Goal: Transaction & Acquisition: Obtain resource

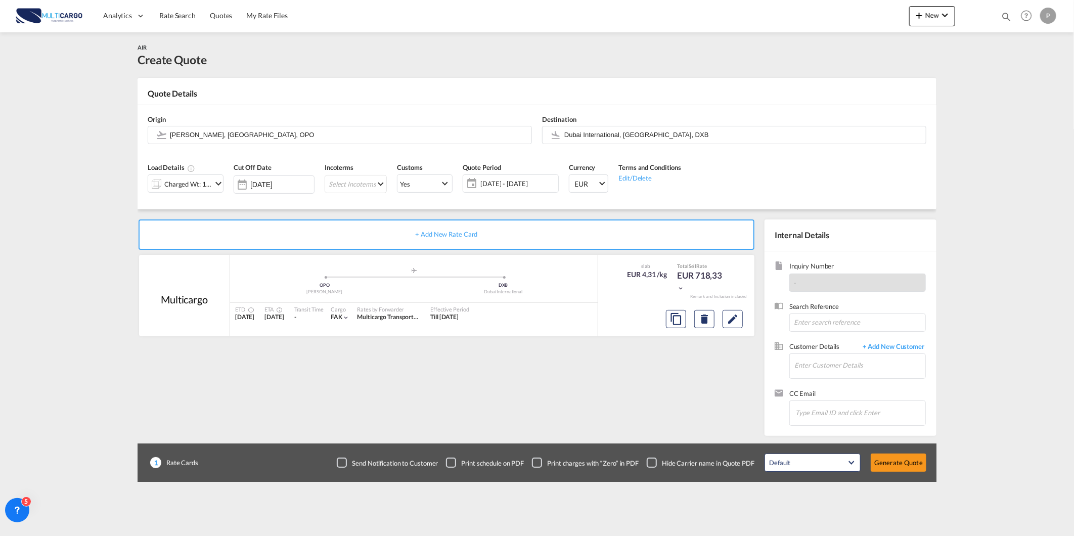
click at [195, 191] on div "Charged Wt: 166,67 KG" at bounding box center [180, 183] width 64 height 17
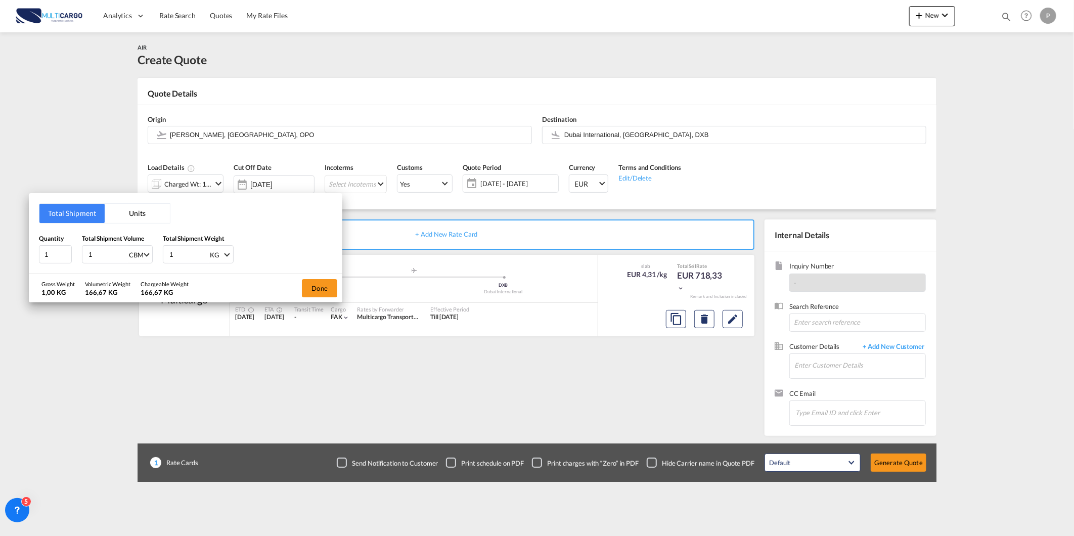
click at [189, 182] on div "Total Shipment Units Quantity 1 Total Shipment Volume 1 CBM CBM CFT KG LB Total…" at bounding box center [537, 268] width 1074 height 536
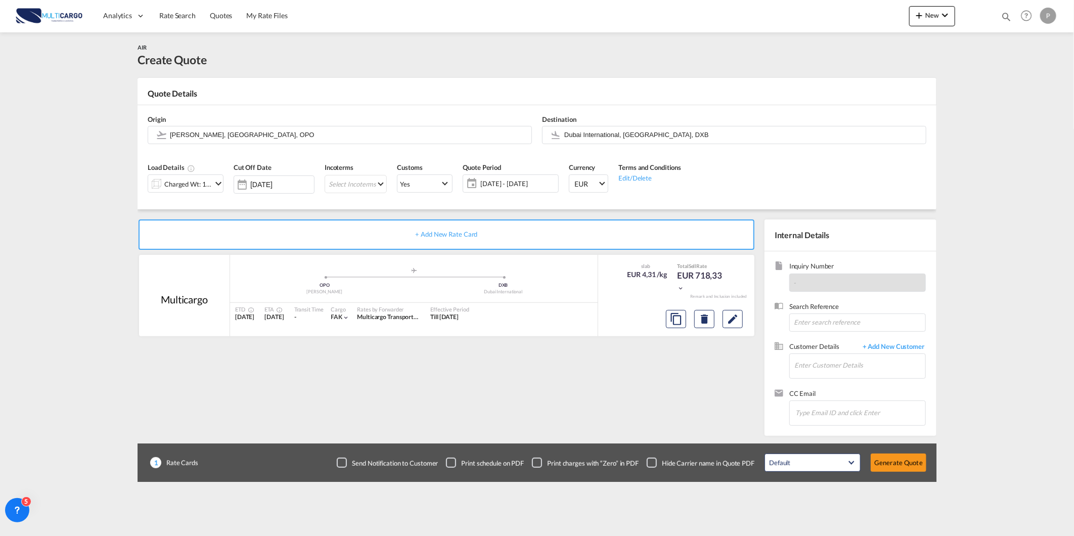
click at [161, 179] on div at bounding box center [156, 183] width 16 height 20
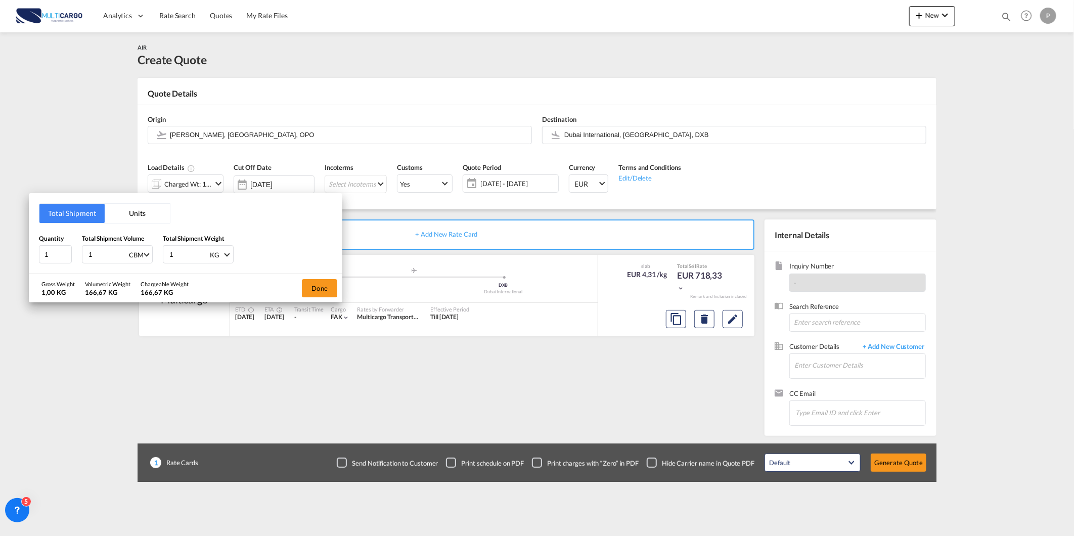
click at [119, 205] on button "Units" at bounding box center [137, 213] width 65 height 19
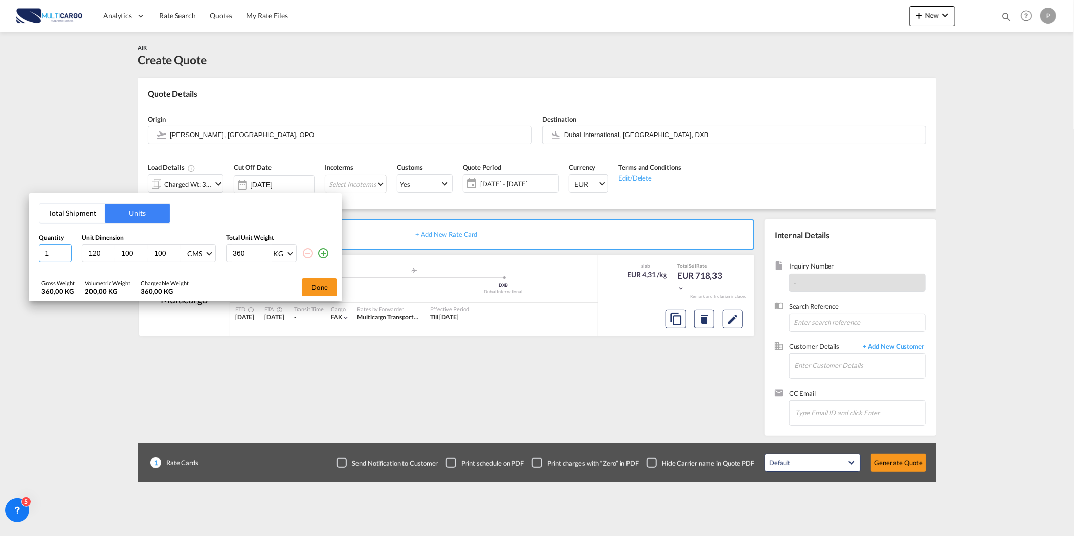
drag, startPoint x: 51, startPoint y: 254, endPoint x: 3, endPoint y: 253, distance: 48.6
click at [22, 254] on div "Total Shipment Units Quantity Unit Dimension Total Unit Weight 1 120 100 100 CM…" at bounding box center [537, 268] width 1074 height 536
type input "6"
type input "230"
type input "100"
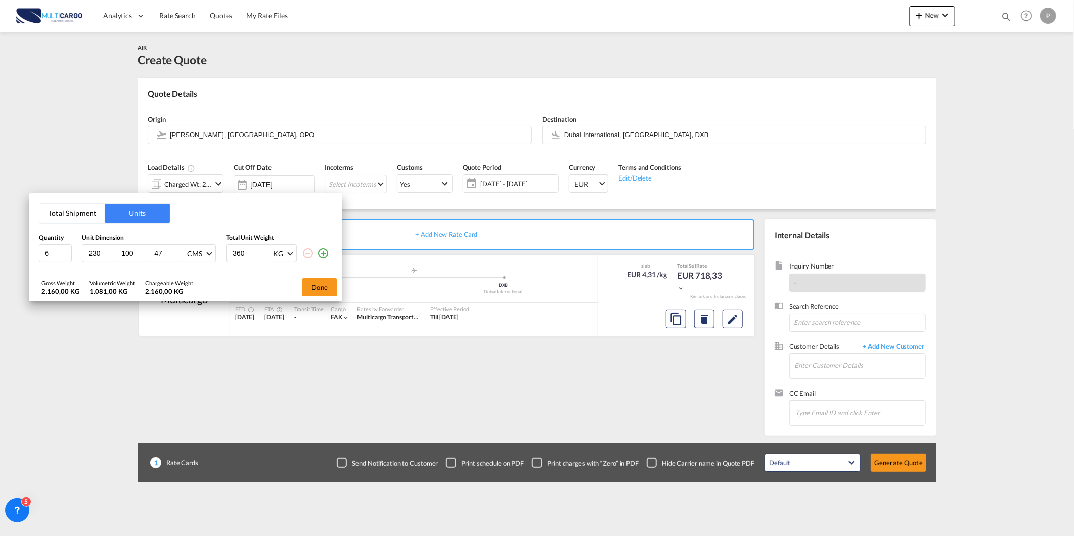
type input "47"
type input "2"
drag, startPoint x: 258, startPoint y: 253, endPoint x: 140, endPoint y: 264, distance: 118.9
click at [155, 263] on div "Total Shipment Units Quantity Unit Dimension Total Unit Weight 6 230 100 47 CMS…" at bounding box center [186, 233] width 314 height 80
type input "5"
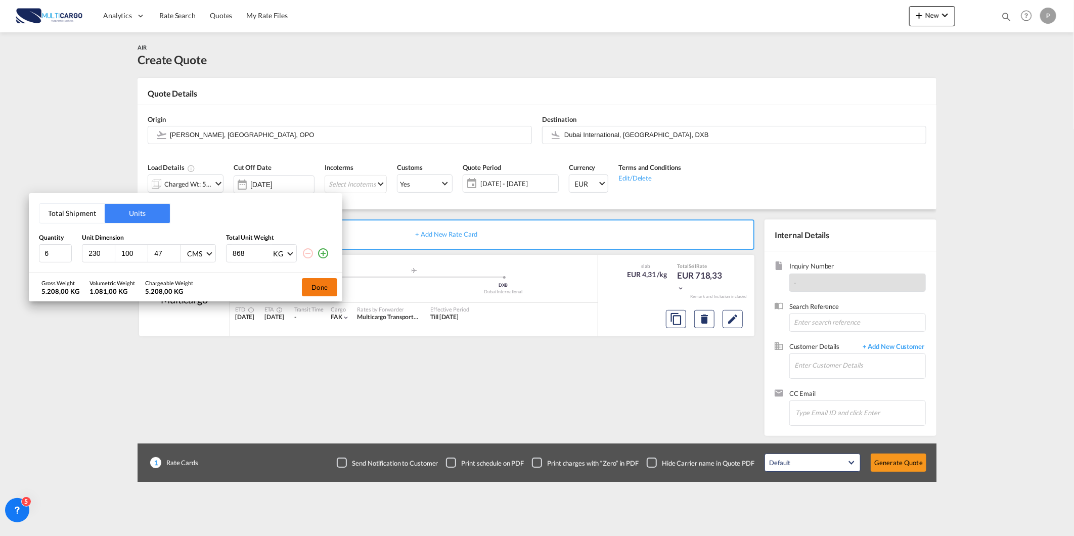
type input "868"
click at [329, 285] on button "Done" at bounding box center [319, 287] width 35 height 18
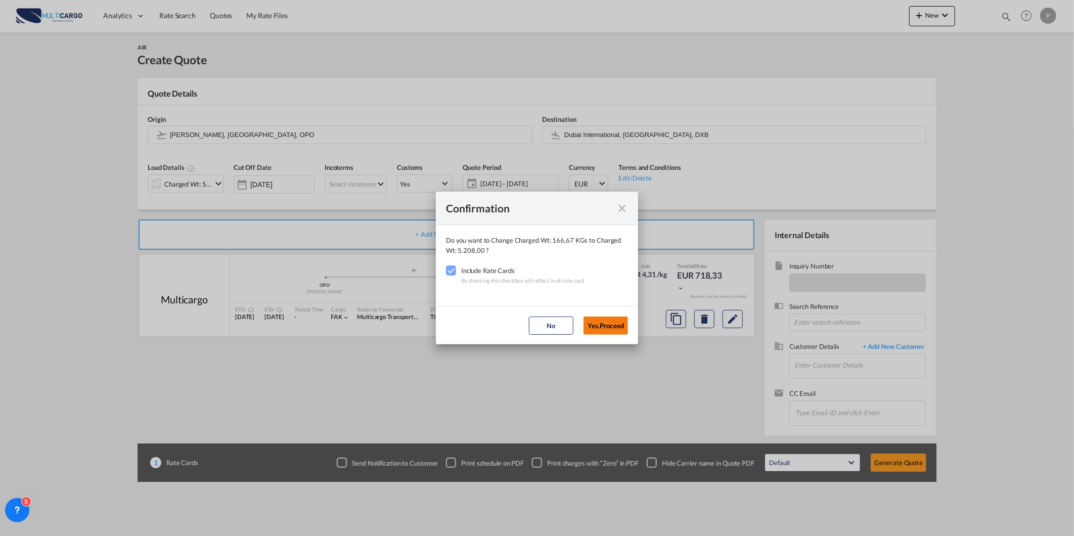
click at [606, 329] on button "Yes,Proceed" at bounding box center [606, 326] width 45 height 18
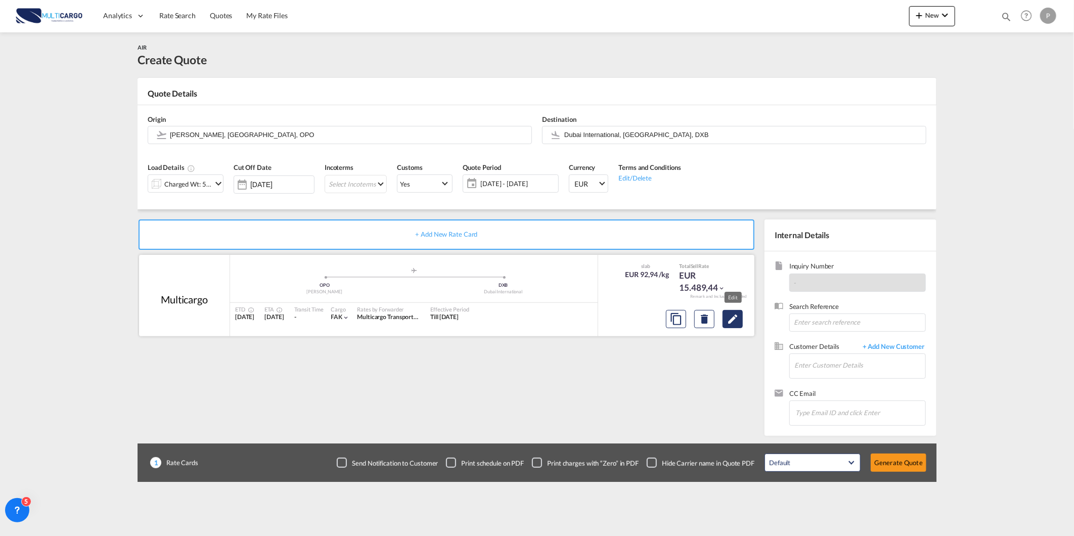
click at [726, 326] on button "Edit" at bounding box center [733, 319] width 20 height 18
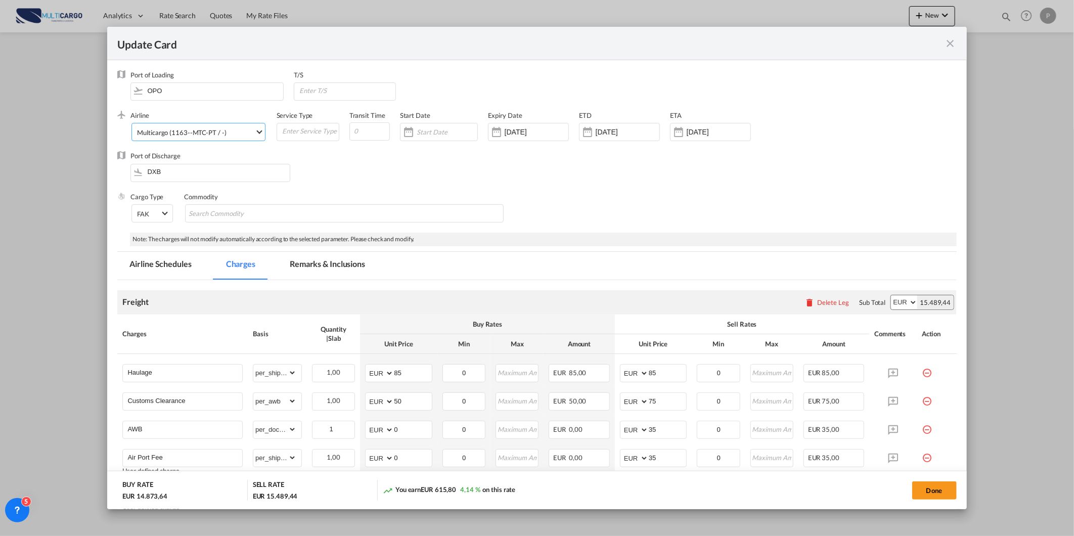
click at [194, 139] on md-select-value "Multicargo (1163--MTC-PT / -)" at bounding box center [200, 131] width 128 height 16
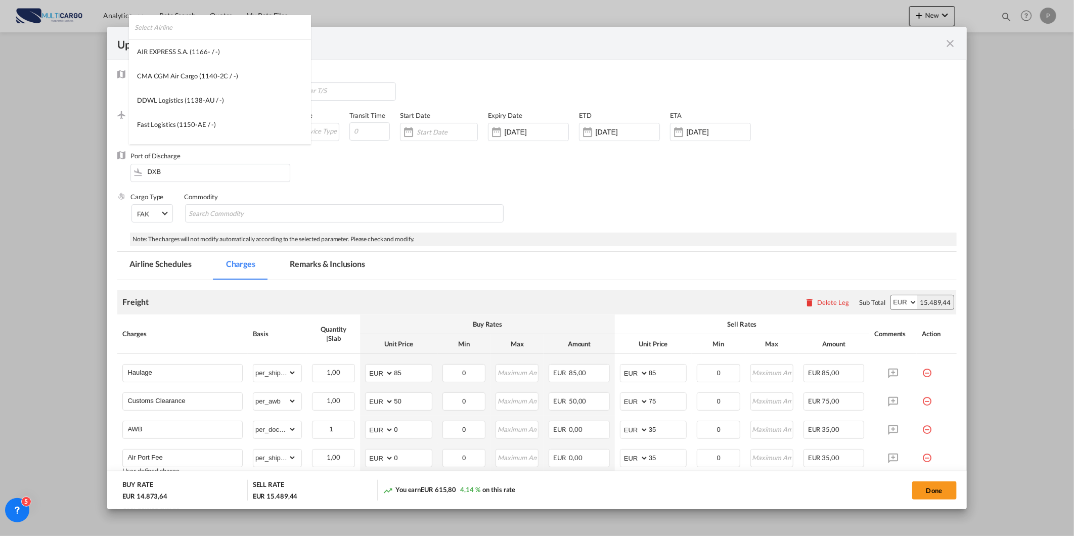
click at [265, 32] on input "search" at bounding box center [223, 27] width 176 height 24
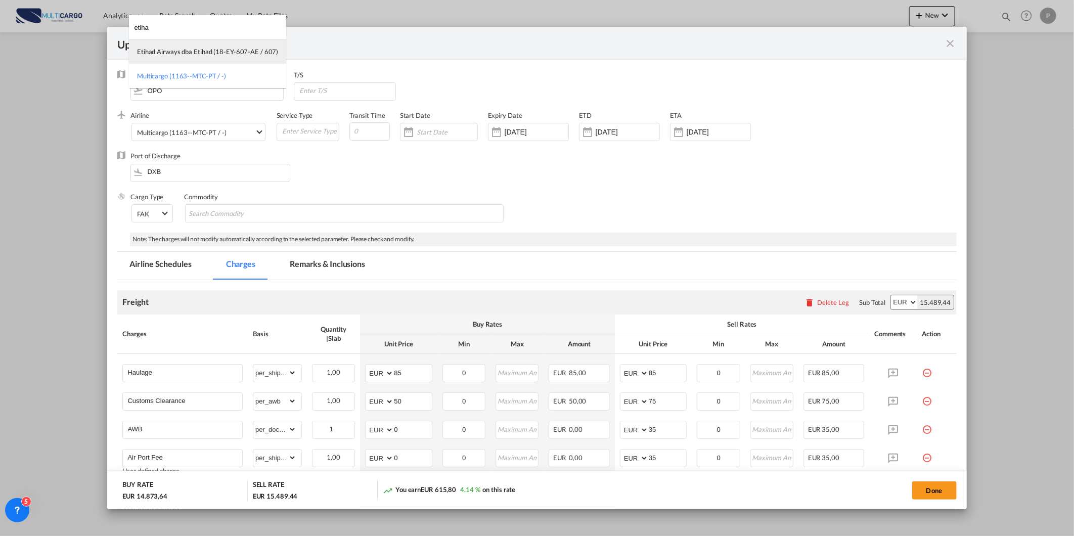
type input "etiha"
click at [212, 50] on div "Etihad Airways dba Etihad (18-EY-607-AE / 607)" at bounding box center [207, 51] width 141 height 9
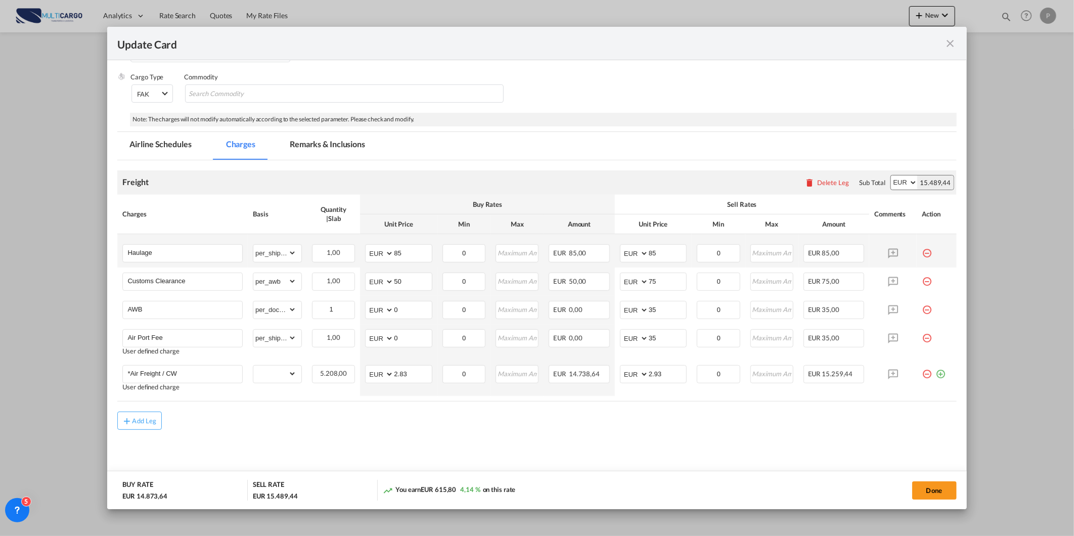
scroll to position [124, 0]
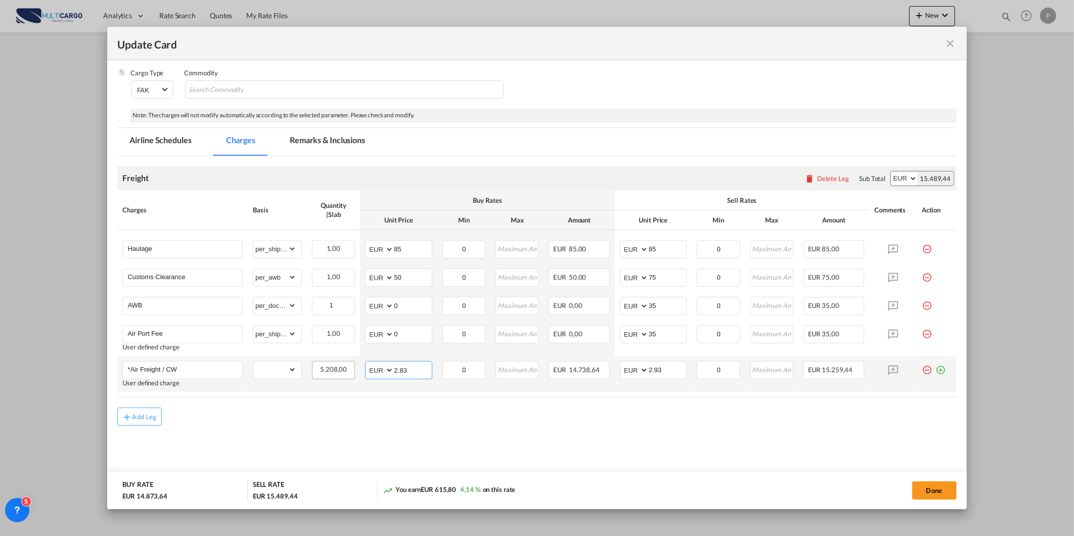
drag, startPoint x: 416, startPoint y: 371, endPoint x: 337, endPoint y: 372, distance: 78.4
click at [342, 371] on tr "*Air Freight / CW User defined charge Please Enter Already Exists gross_weight …" at bounding box center [536, 374] width 839 height 36
type input "0.85"
drag, startPoint x: 668, startPoint y: 373, endPoint x: 594, endPoint y: 373, distance: 73.8
click at [600, 373] on tr "*Air Freight / CW User defined charge Please Enter Already Exists gross_weight …" at bounding box center [536, 374] width 839 height 36
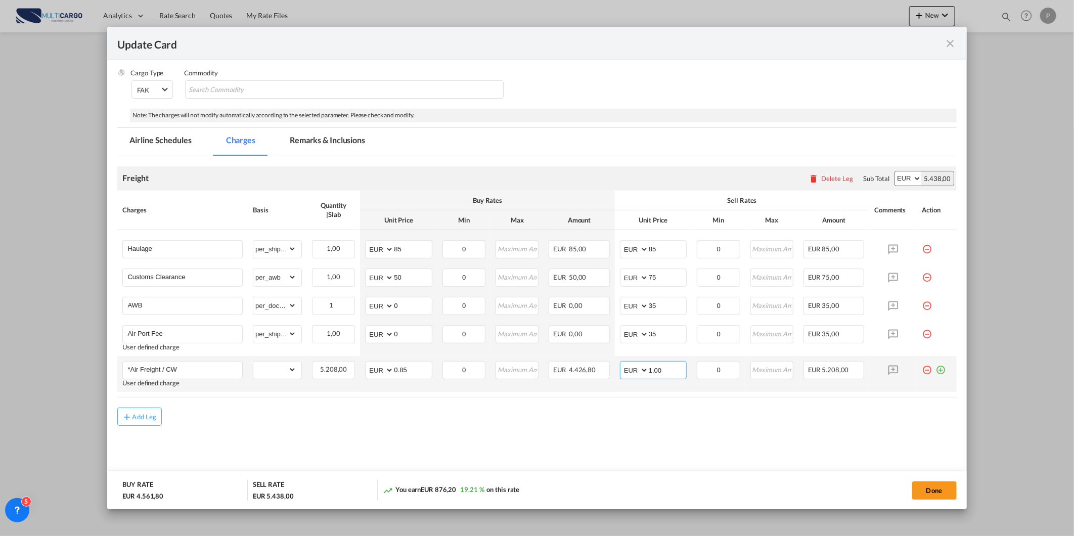
drag, startPoint x: 671, startPoint y: 368, endPoint x: 523, endPoint y: 385, distance: 148.2
click at [550, 383] on tr "*Air Freight / CW User defined charge Please Enter Already Exists gross_weight …" at bounding box center [536, 374] width 839 height 36
type input "0.98"
drag, startPoint x: 671, startPoint y: 251, endPoint x: 590, endPoint y: 264, distance: 82.1
click at [595, 263] on tbody "Haulage Please Enter Already Exists gross_weight volumetric_weight per_shipment…" at bounding box center [536, 311] width 839 height 162
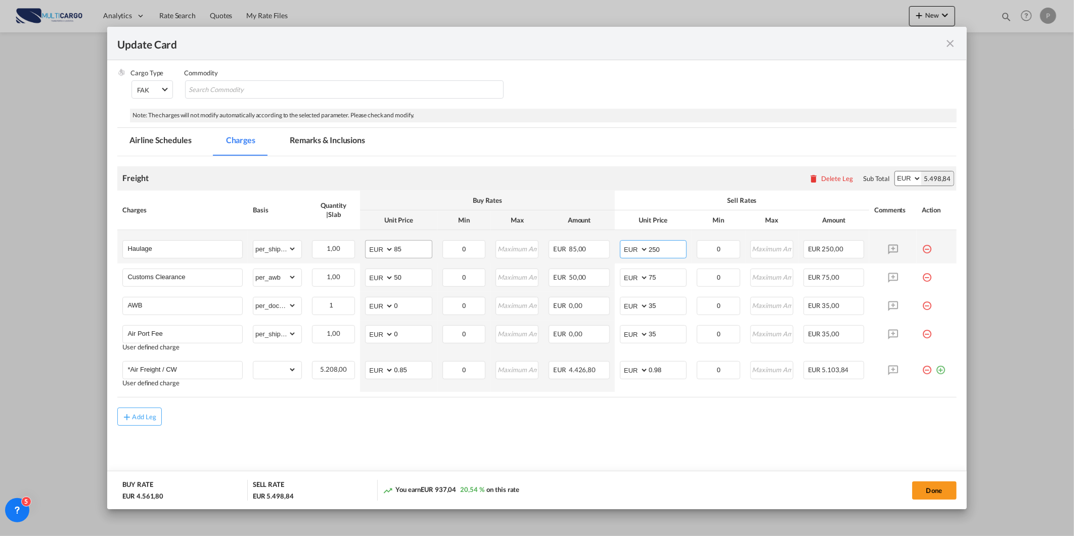
type input "250"
drag, startPoint x: 368, startPoint y: 250, endPoint x: 325, endPoint y: 249, distance: 42.5
click at [325, 250] on tr "Haulage Please Enter Already Exists gross_weight volumetric_weight per_shipment…" at bounding box center [536, 246] width 839 height 33
type input "200"
click at [275, 447] on md-content "Freight Please enter leg name Leg Name Already Exists Delete Leg Sub Total AED …" at bounding box center [536, 320] width 839 height 329
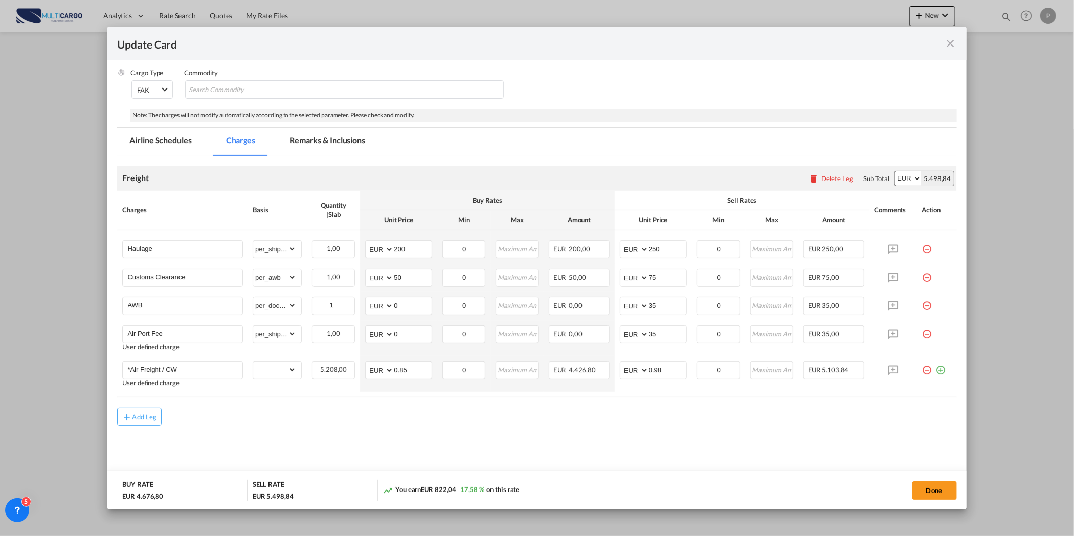
scroll to position [0, 0]
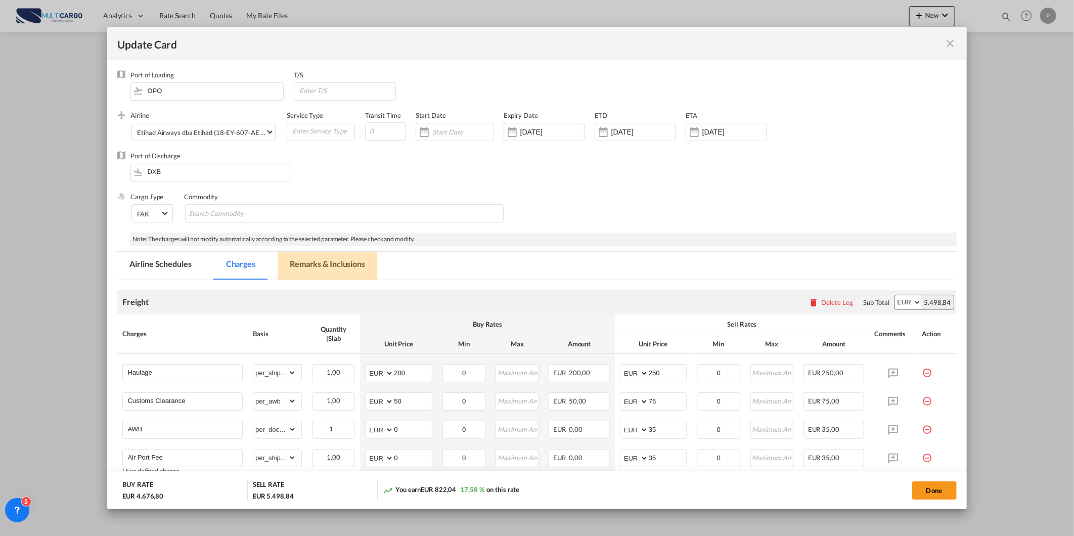
click at [334, 261] on md-tab-item "Remarks & Inclusions" at bounding box center [328, 266] width 100 height 28
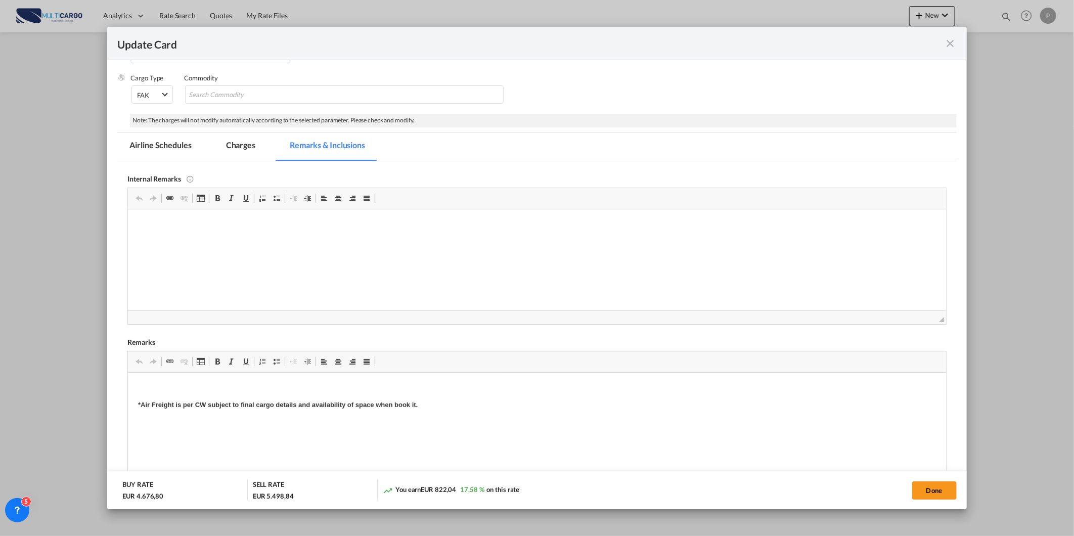
scroll to position [281, 0]
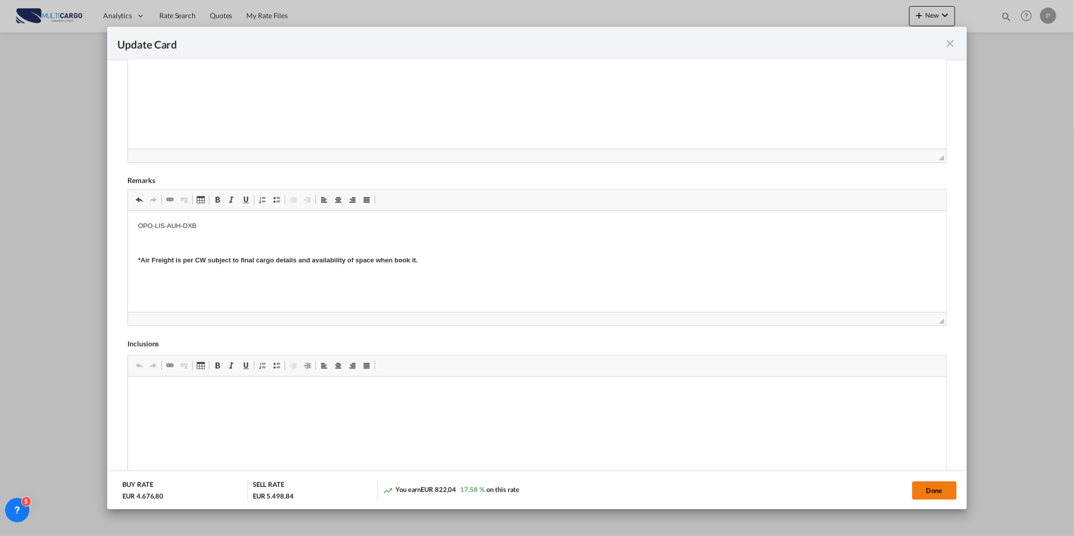
click at [937, 492] on button "Done" at bounding box center [934, 490] width 45 height 18
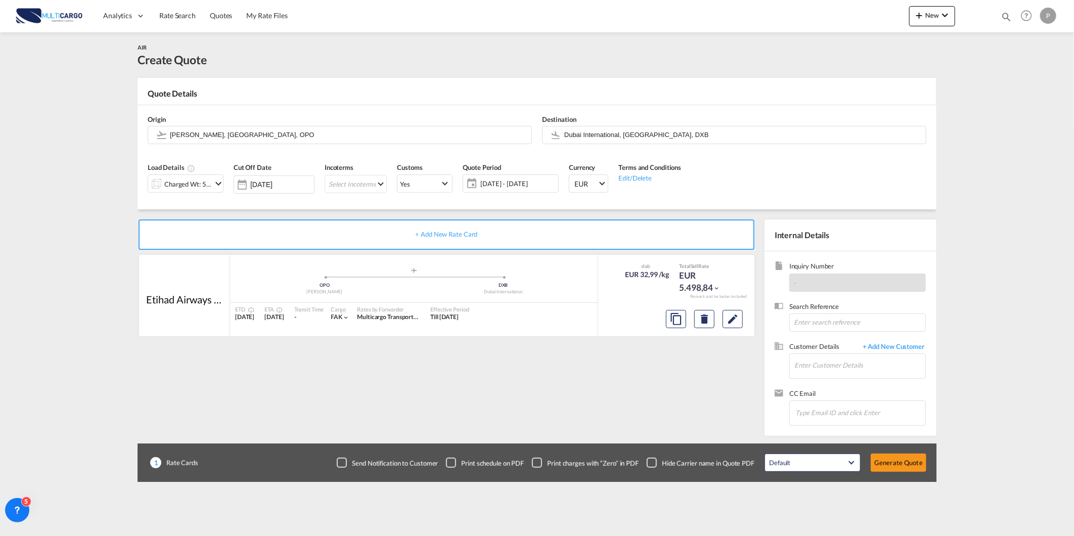
scroll to position [6, 0]
click at [846, 357] on input "Enter Customer Details" at bounding box center [859, 365] width 131 height 23
click at [843, 359] on input "Enter Customer Details" at bounding box center [859, 365] width 131 height 23
paste input "[EMAIL_ADDRESS][DOMAIN_NAME]"
click at [828, 380] on div "AMEEN A [EMAIL_ADDRESS][DOMAIN_NAME] | [DOMAIN_NAME]" at bounding box center [890, 383] width 192 height 27
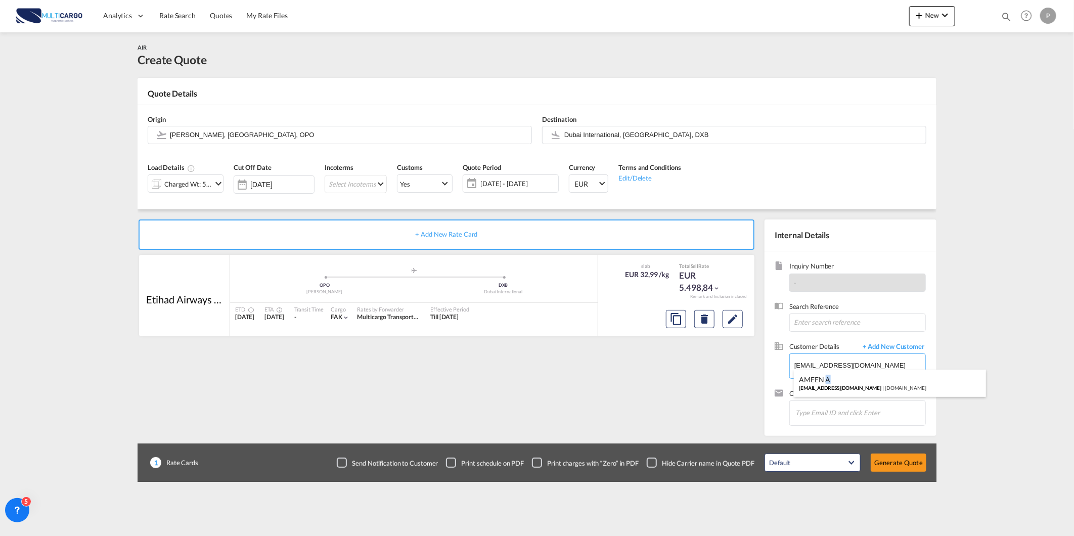
type input "[DOMAIN_NAME], AMEEN A, [EMAIL_ADDRESS][DOMAIN_NAME]"
click at [898, 461] on button "Generate Quote" at bounding box center [899, 463] width 56 height 18
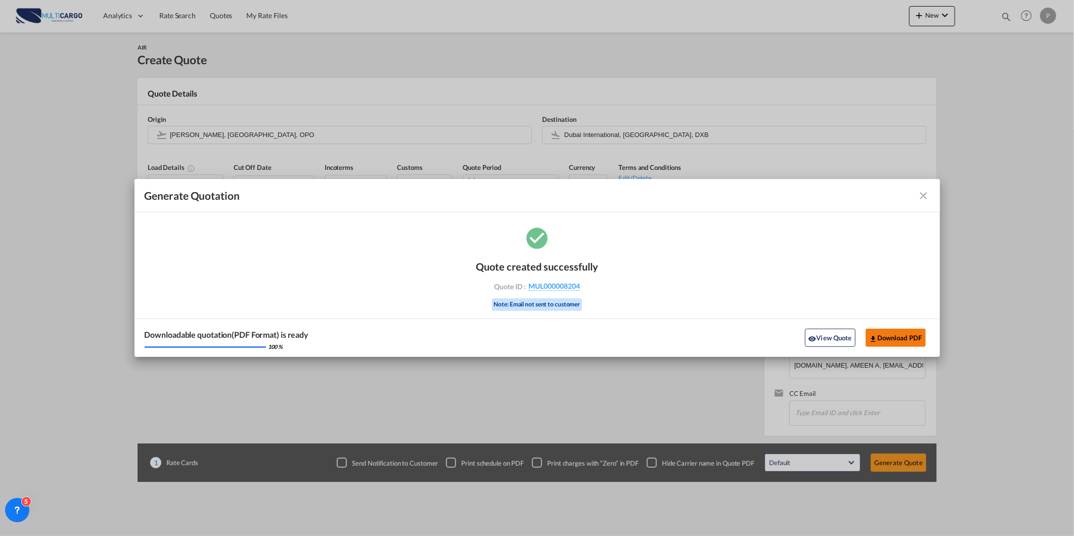
click at [907, 335] on button "Download PDF" at bounding box center [896, 338] width 60 height 18
